Goal: Task Accomplishment & Management: Manage account settings

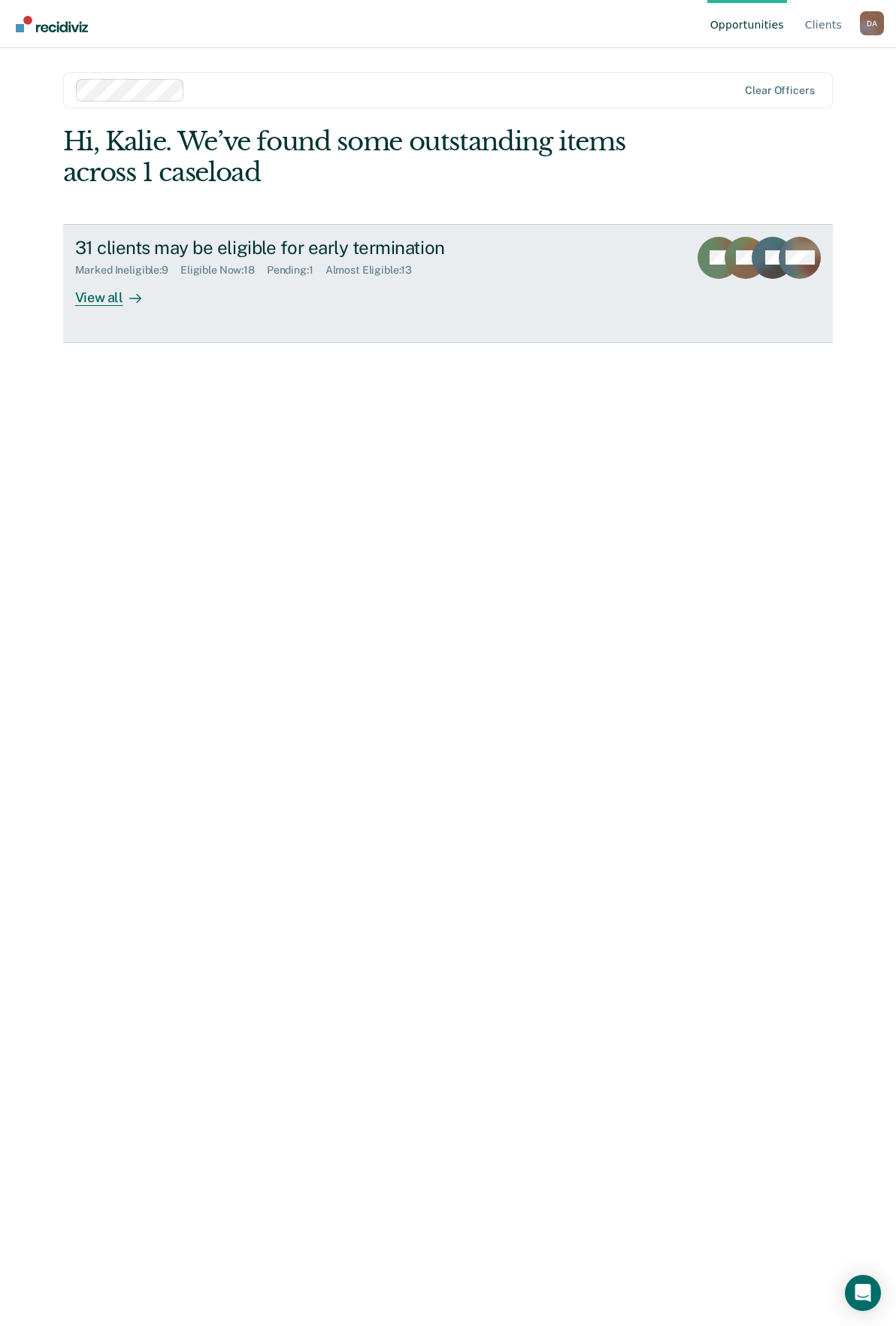
click at [99, 292] on div "View all" at bounding box center [117, 292] width 84 height 30
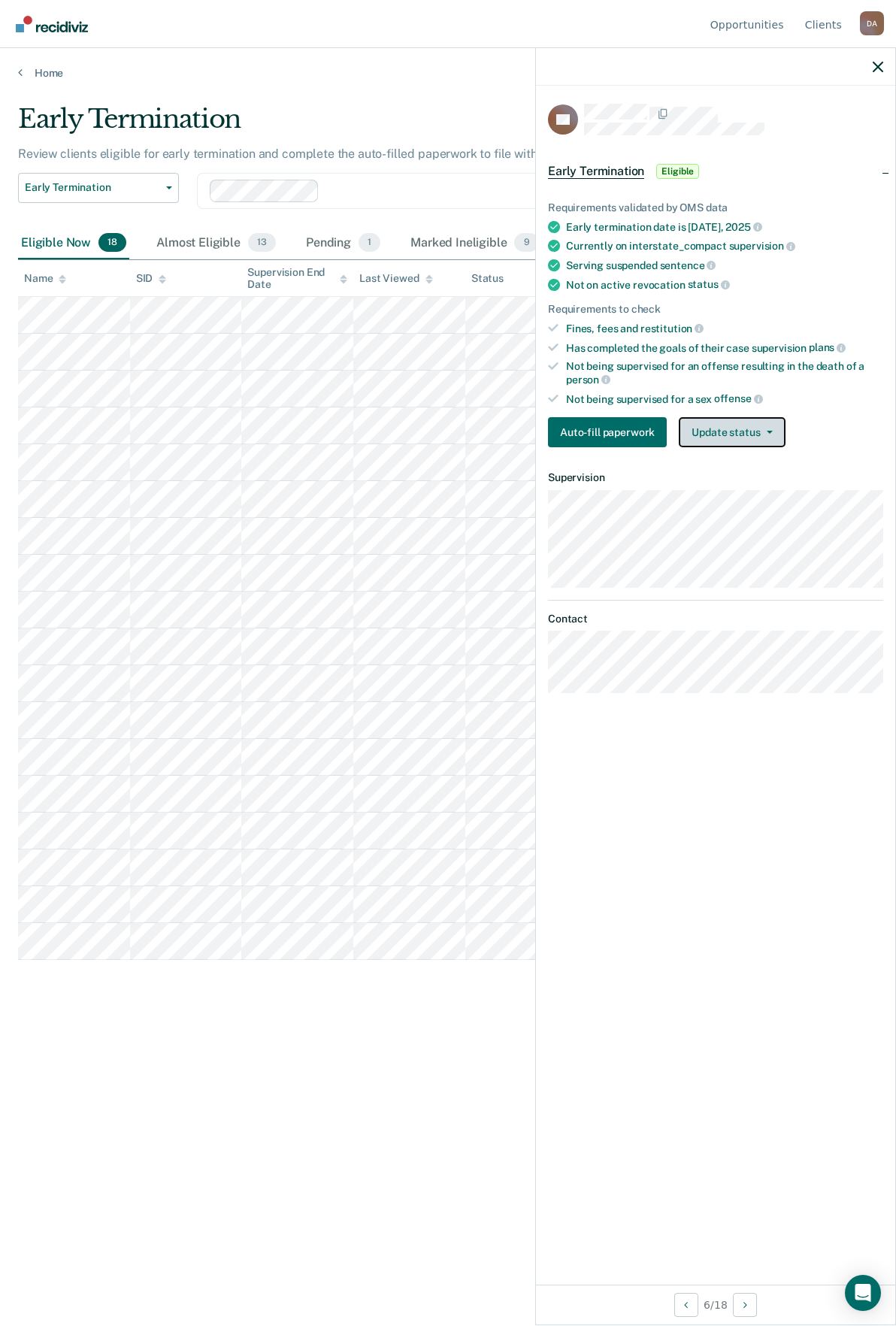
click at [763, 441] on button "Update status" at bounding box center [732, 432] width 106 height 30
click at [751, 487] on button "Mark Ineligible" at bounding box center [751, 492] width 145 height 24
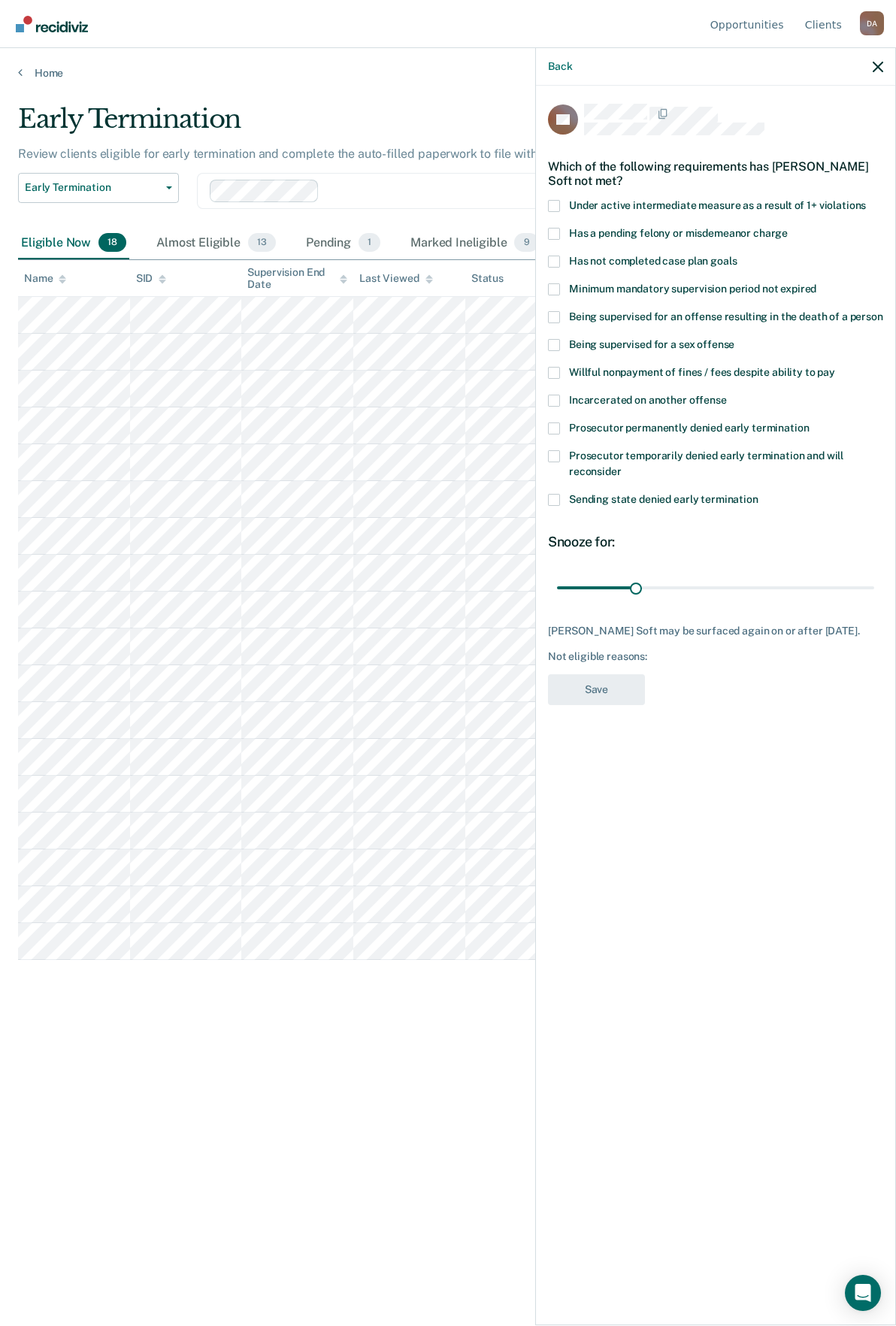
click at [558, 395] on span at bounding box center [554, 400] width 12 height 12
click at [727, 395] on input "Incarcerated on another offense" at bounding box center [727, 395] width 0 height 0
drag, startPoint x: 635, startPoint y: 568, endPoint x: 1084, endPoint y: 591, distance: 449.6
type input "123"
click at [874, 591] on input "range" at bounding box center [716, 588] width 317 height 27
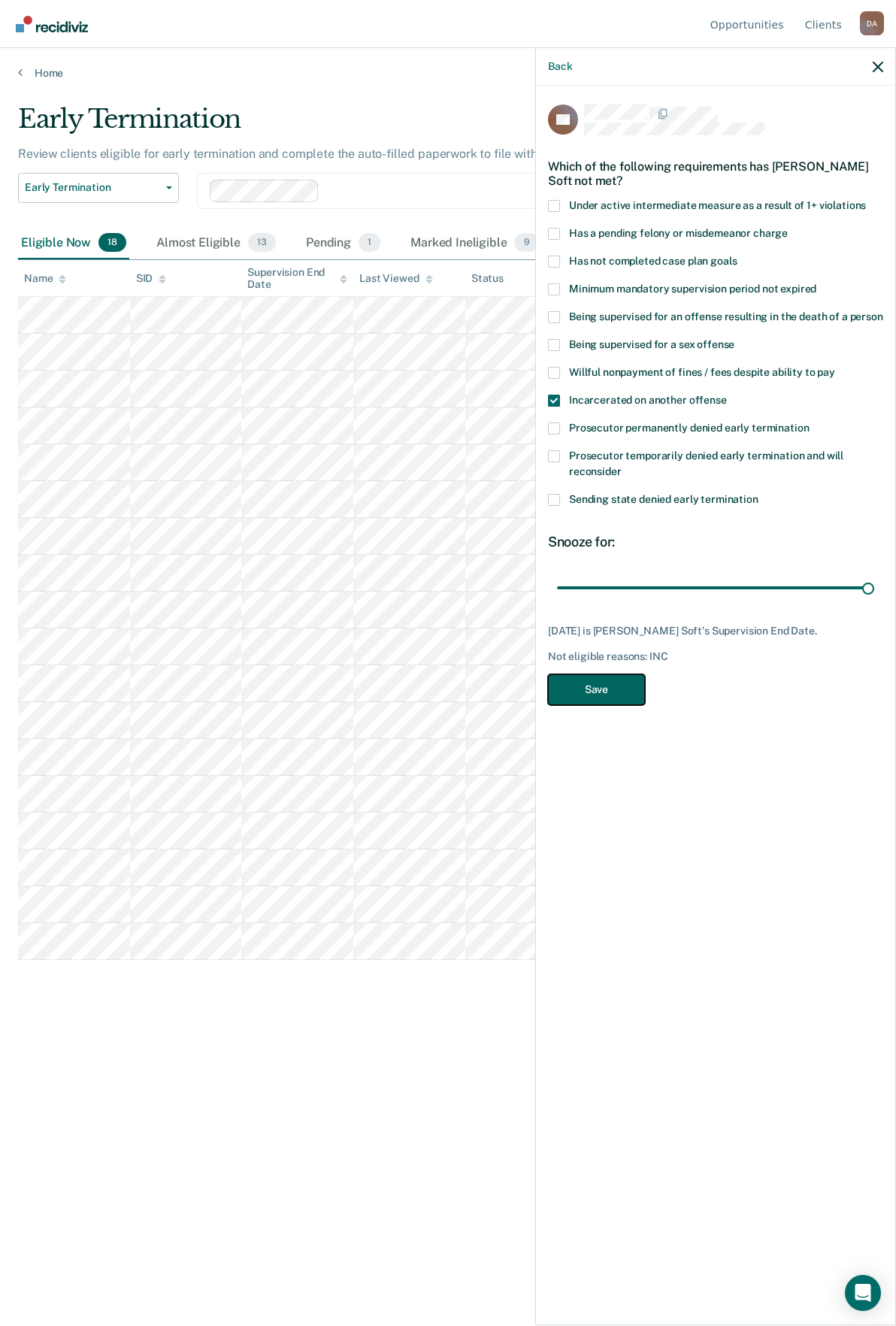
click at [625, 675] on button "Save" at bounding box center [597, 690] width 97 height 30
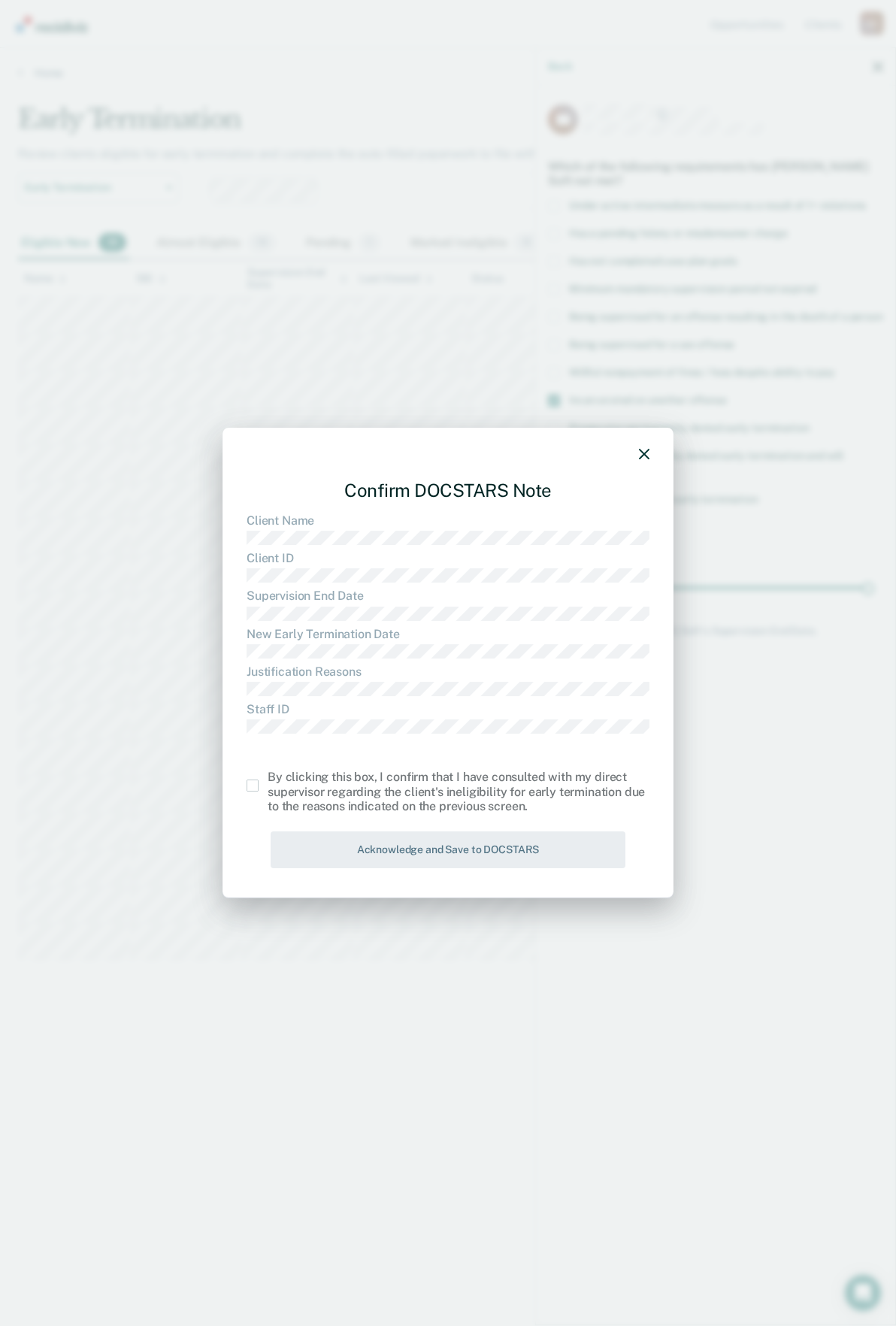
drag, startPoint x: 254, startPoint y: 784, endPoint x: 375, endPoint y: 830, distance: 129.4
click at [255, 784] on span at bounding box center [252, 785] width 12 height 12
click at [267, 779] on input "checkbox" at bounding box center [267, 779] width 0 height 0
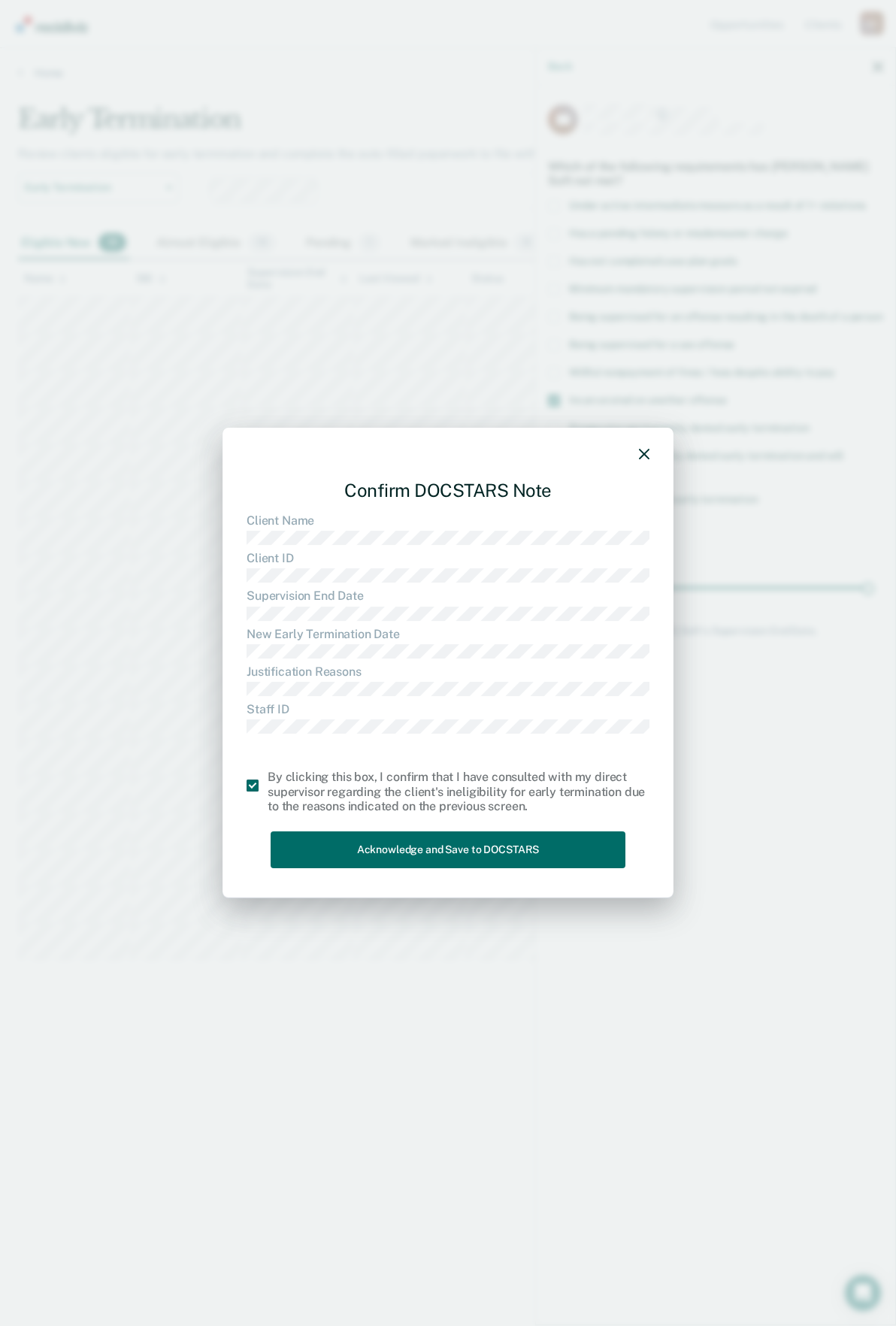
click at [408, 830] on div "Confirm DOCSTARS Note Client Name Client ID Supervision End Date New Early Term…" at bounding box center [447, 671] width 403 height 407
click at [438, 844] on button "Acknowledge and Save to DOCSTARS" at bounding box center [448, 850] width 355 height 37
click at [443, 849] on button "Acknowledge and Save to DOCSTARS" at bounding box center [448, 850] width 355 height 37
